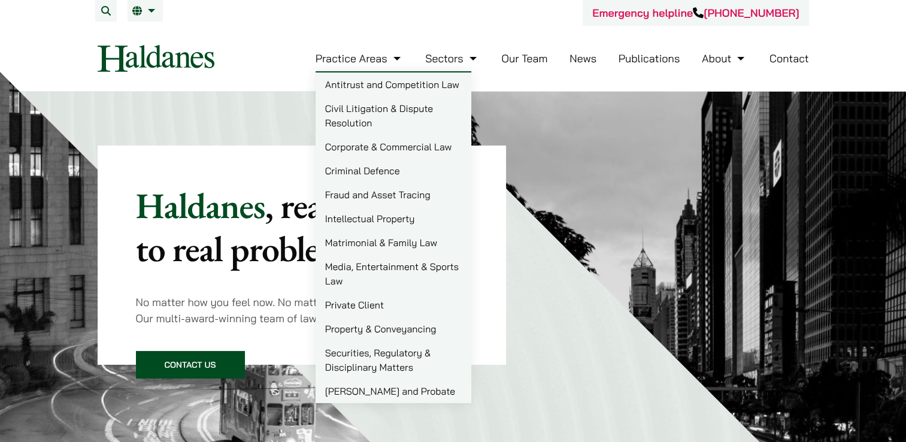
click at [790, 53] on link "Contact" at bounding box center [789, 58] width 40 height 14
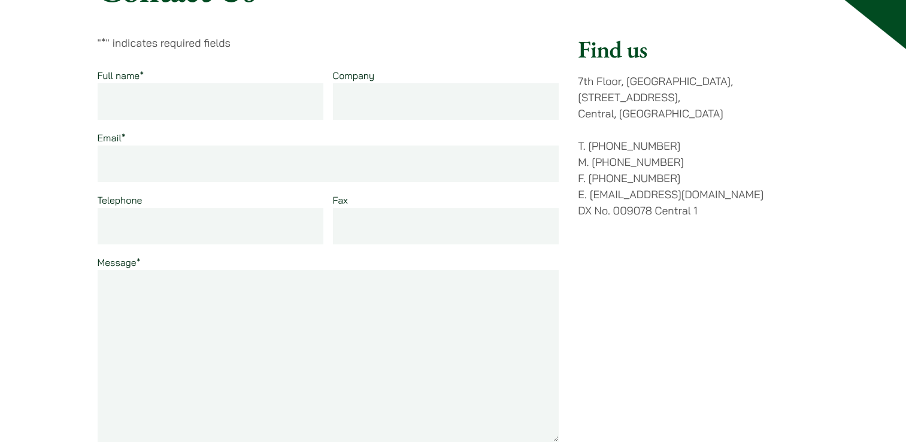
scroll to position [163, 0]
drag, startPoint x: 730, startPoint y: 177, endPoint x: 591, endPoint y: 177, distance: 138.9
click at [591, 177] on p "T. (852) 2868 1234 M. (852) 9763 5524 F. (852) 2845 1637 E. enquiries@haldanes.…" at bounding box center [693, 177] width 230 height 81
copy p "[EMAIL_ADDRESS][DOMAIN_NAME]"
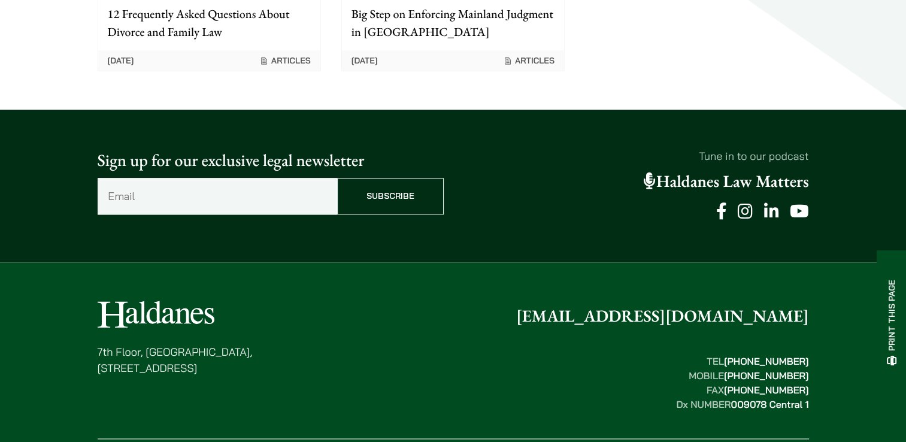
scroll to position [1500, 0]
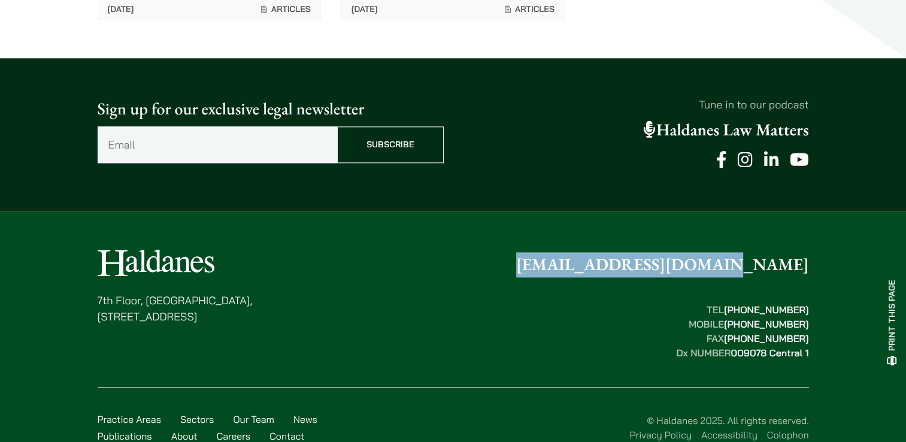
drag, startPoint x: 845, startPoint y: 216, endPoint x: 635, endPoint y: 230, distance: 210.6
click at [635, 230] on footer "7th Floor, Ruttonjee House, 11 Duddell Street, Central, Hong Kong enquiries@hal…" at bounding box center [453, 346] width 906 height 271
copy link "[EMAIL_ADDRESS][DOMAIN_NAME]"
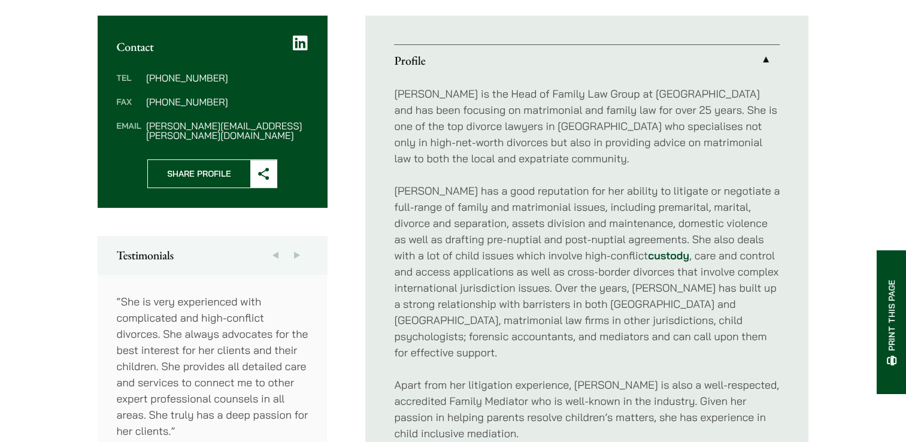
scroll to position [338, 0]
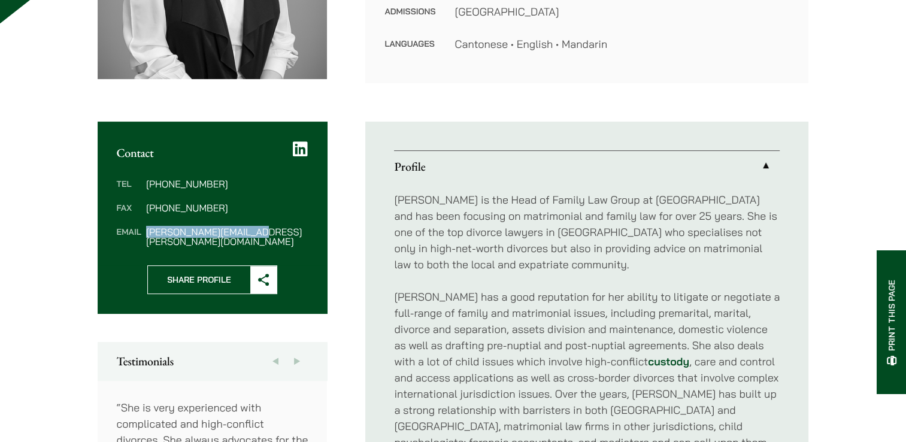
drag, startPoint x: 263, startPoint y: 230, endPoint x: 147, endPoint y: 224, distance: 116.3
click at [147, 227] on dd "elsie.liu@haldanes.com" at bounding box center [227, 236] width 162 height 19
copy dd "elsie.liu@haldanes.com"
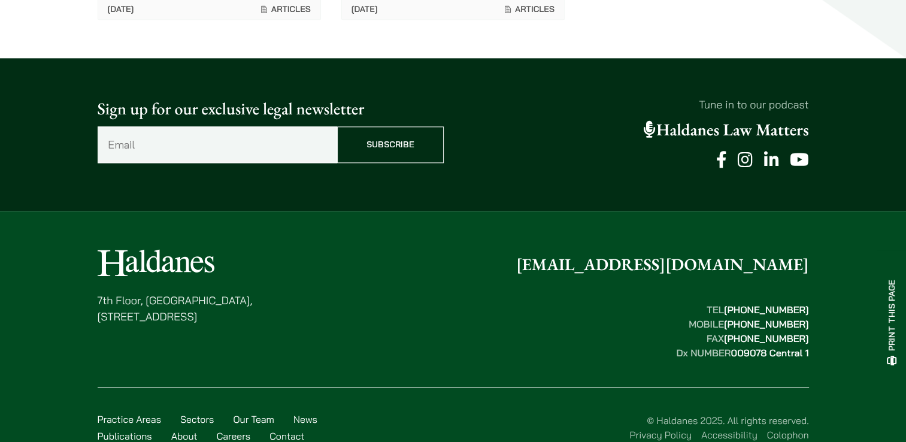
scroll to position [1480, 0]
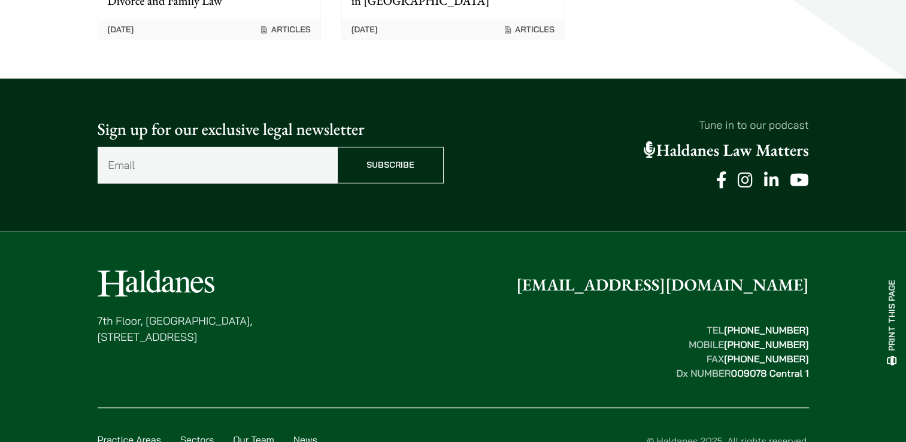
click at [522, 269] on div "7th Floor, Ruttonjee House, 11 Duddell Street, Central, Hong Kong enquiries@hal…" at bounding box center [453, 326] width 711 height 114
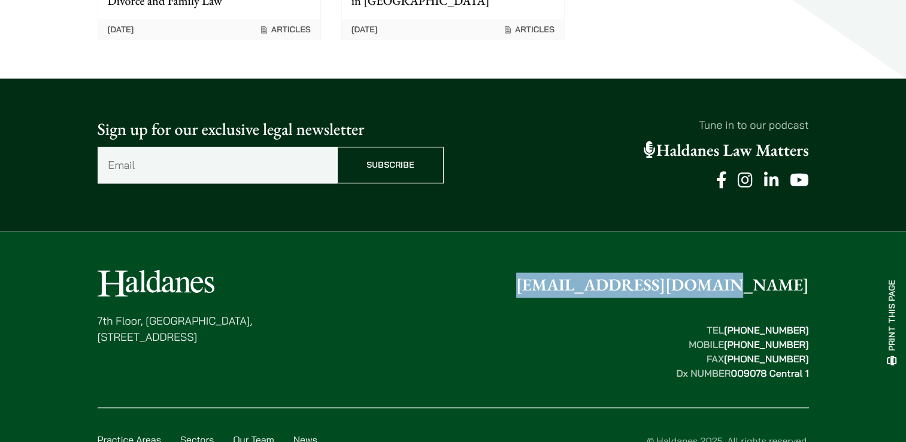
drag, startPoint x: 851, startPoint y: 245, endPoint x: 611, endPoint y: 253, distance: 240.2
click at [611, 253] on footer "7th Floor, Ruttonjee House, 11 Duddell Street, Central, Hong Kong enquiries@hal…" at bounding box center [453, 366] width 906 height 271
copy link "[EMAIL_ADDRESS][DOMAIN_NAME]"
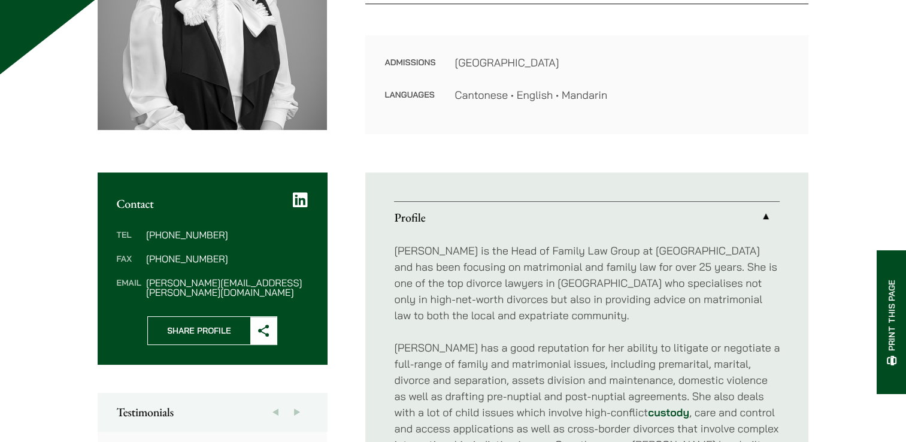
scroll to position [96, 0]
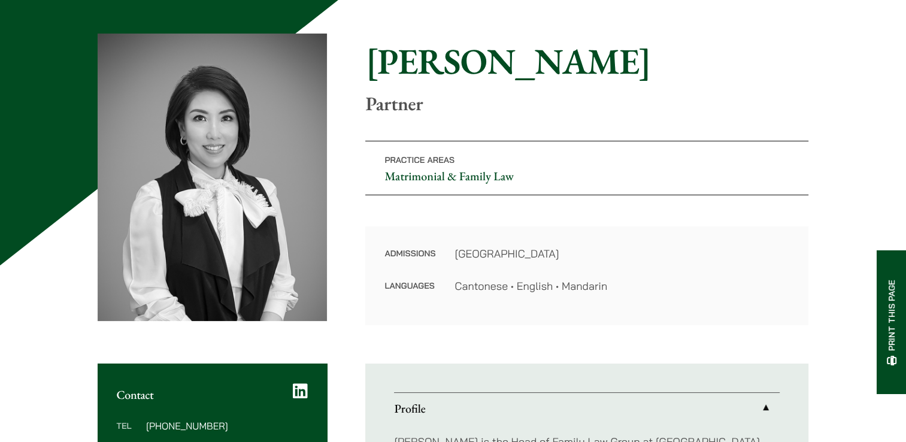
click at [524, 195] on div "Practice Areas Matrimonial & Family Law" at bounding box center [586, 174] width 443 height 66
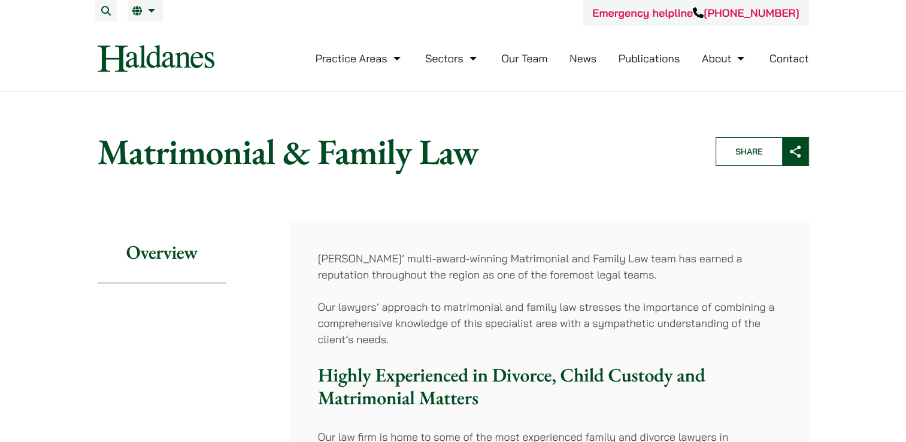
click at [517, 61] on link "Our Team" at bounding box center [524, 58] width 46 height 14
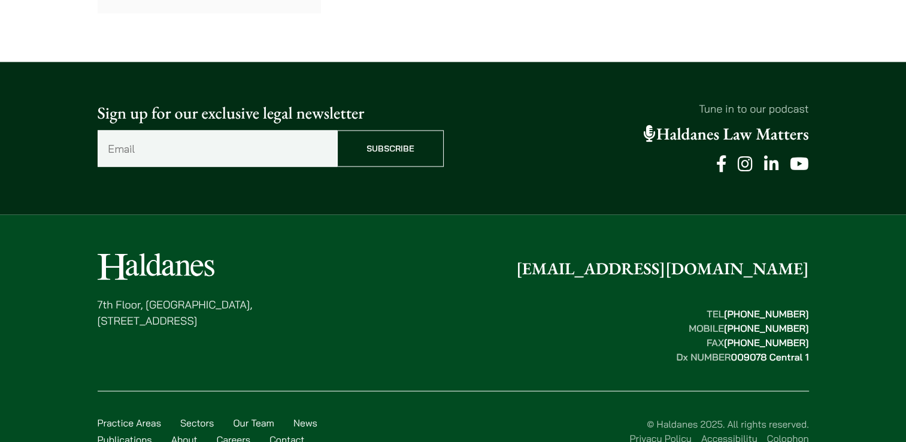
scroll to position [6764, 0]
